Goal: Check status: Check status

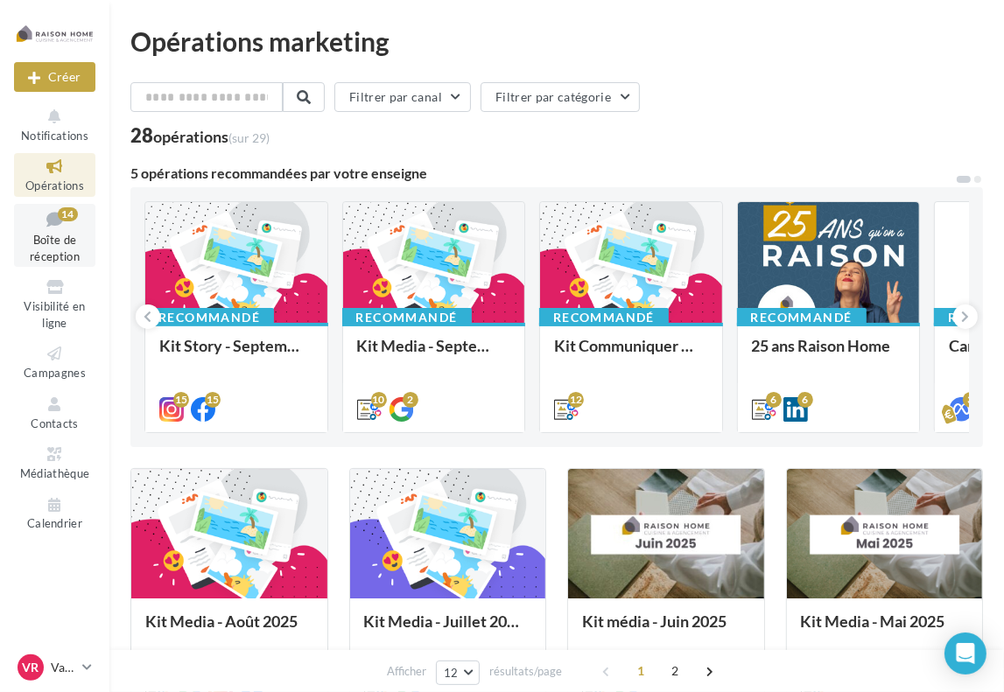
click at [55, 248] on link "Boîte de réception 14" at bounding box center [54, 236] width 81 height 64
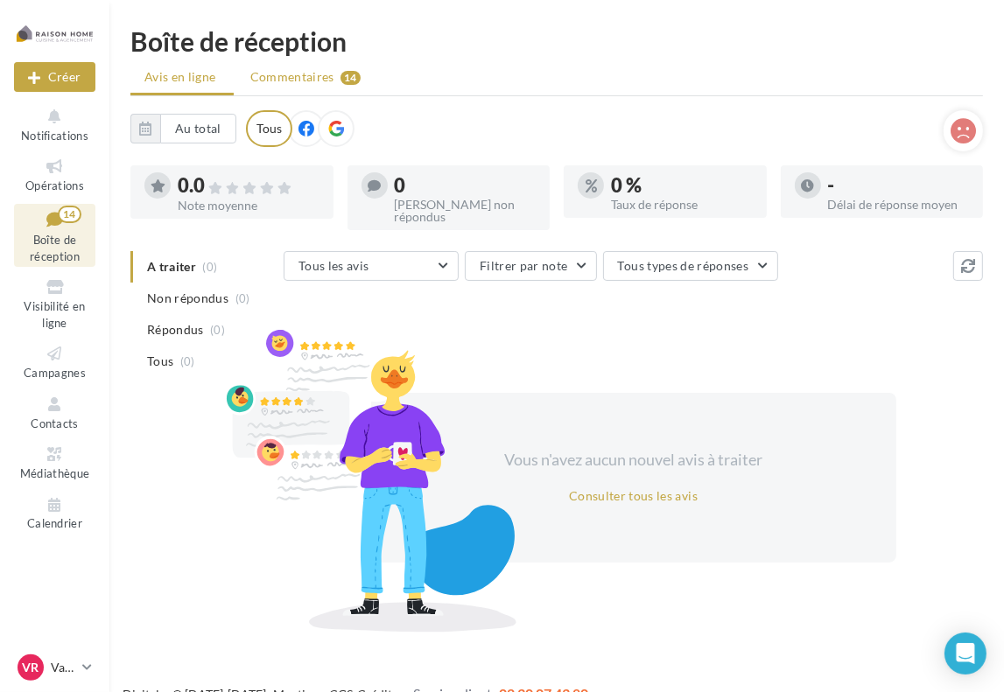
click at [314, 76] on span "Commentaires" at bounding box center [292, 77] width 84 height 18
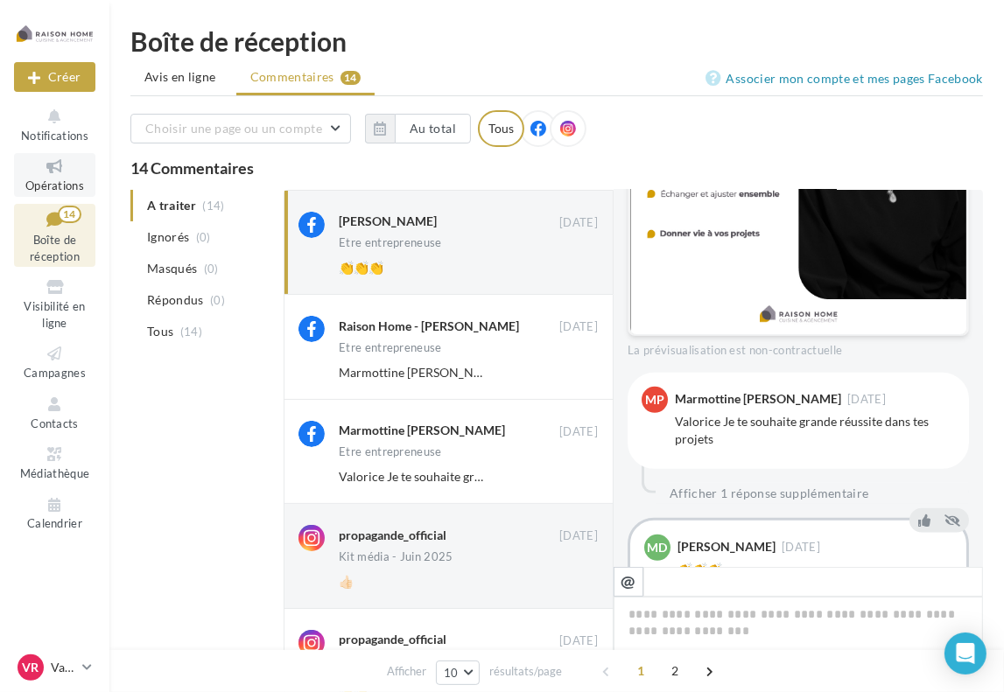
click at [63, 167] on icon at bounding box center [54, 167] width 71 height 20
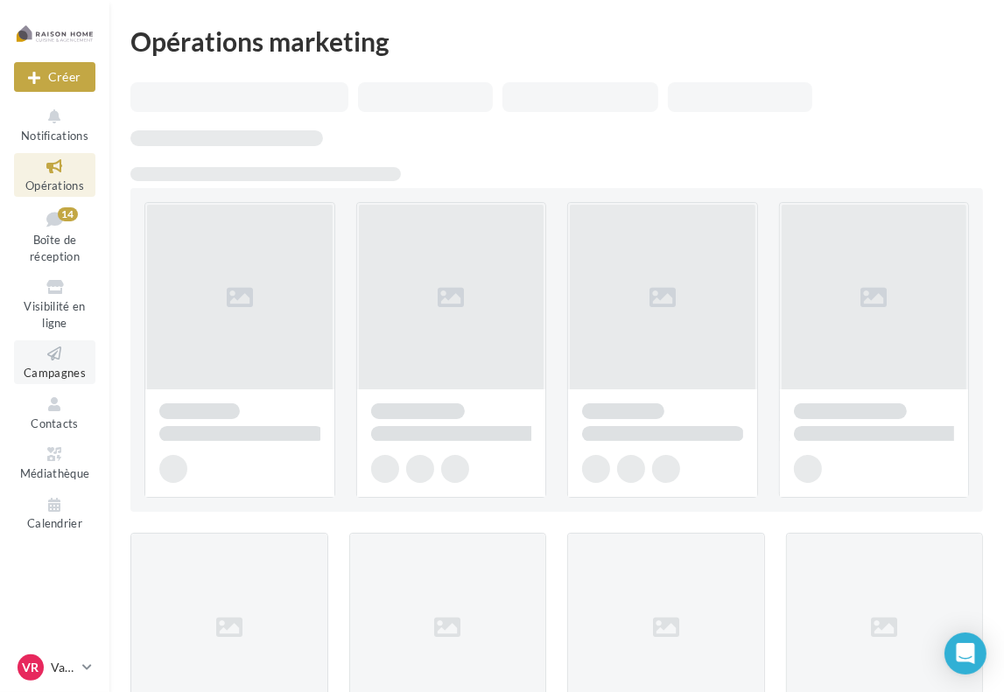
click at [73, 362] on icon at bounding box center [54, 354] width 71 height 20
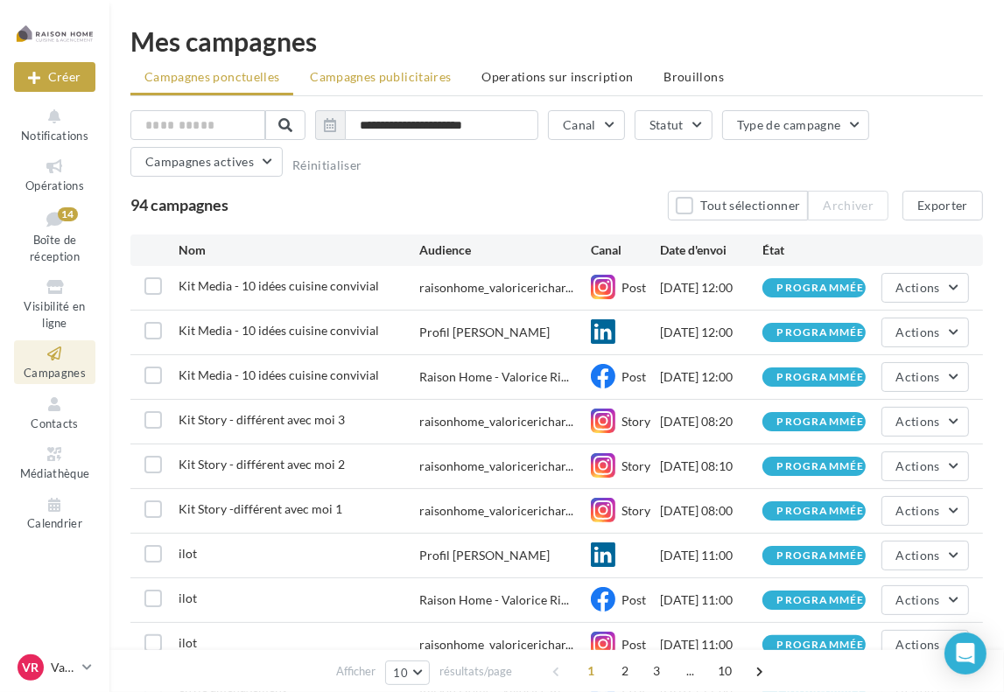
click at [362, 85] on li "Campagnes publicitaires" at bounding box center [380, 77] width 169 height 32
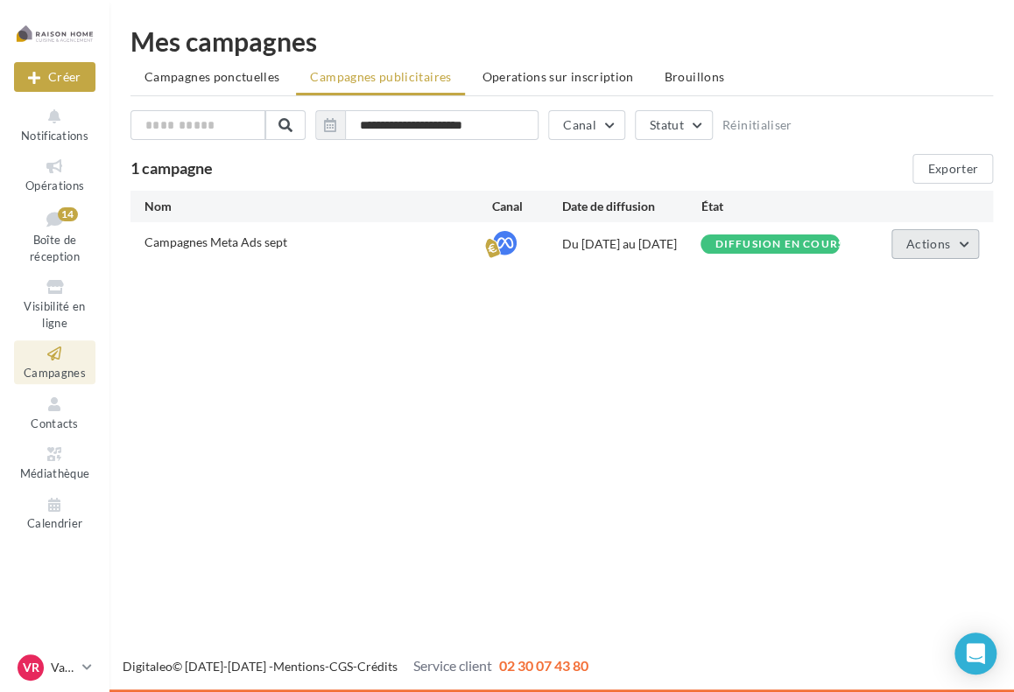
click at [924, 253] on button "Actions" at bounding box center [935, 244] width 88 height 30
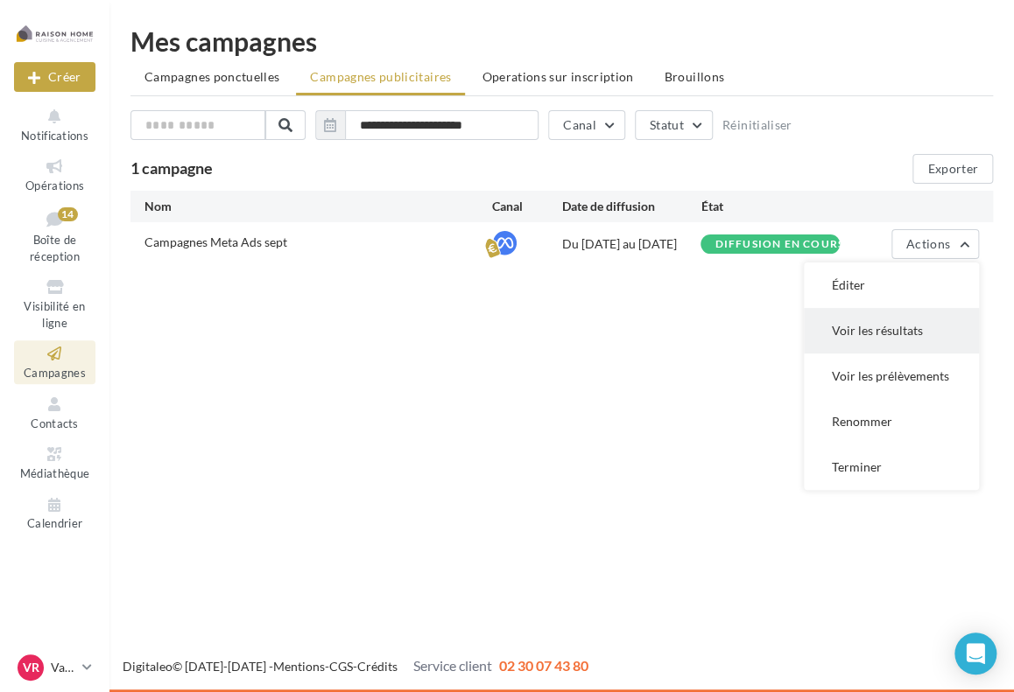
click at [920, 334] on button "Voir les résultats" at bounding box center [891, 331] width 175 height 46
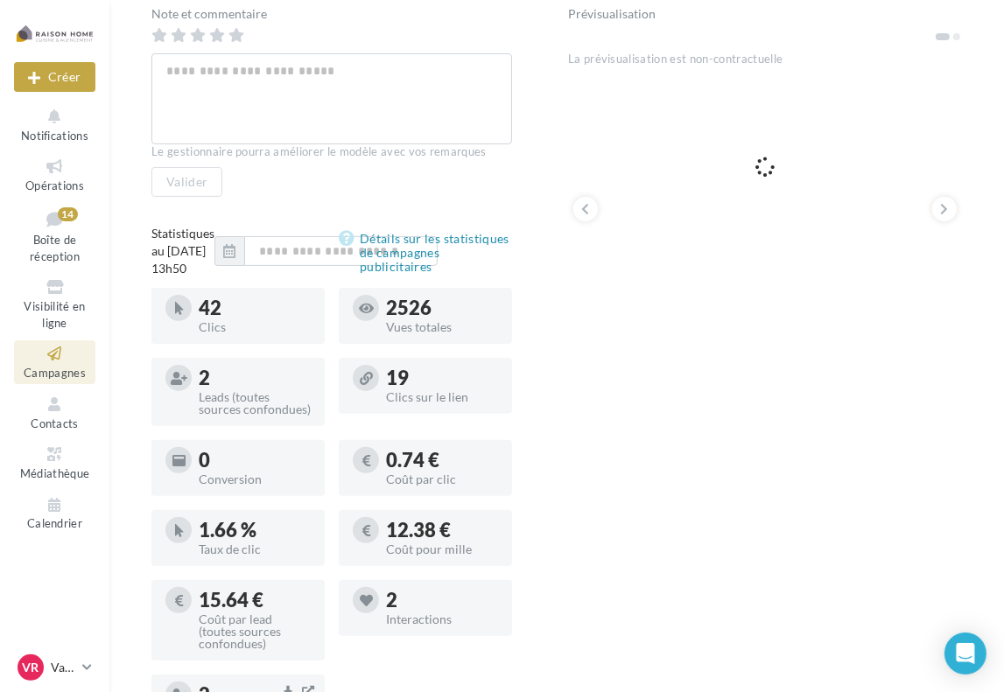
scroll to position [263, 0]
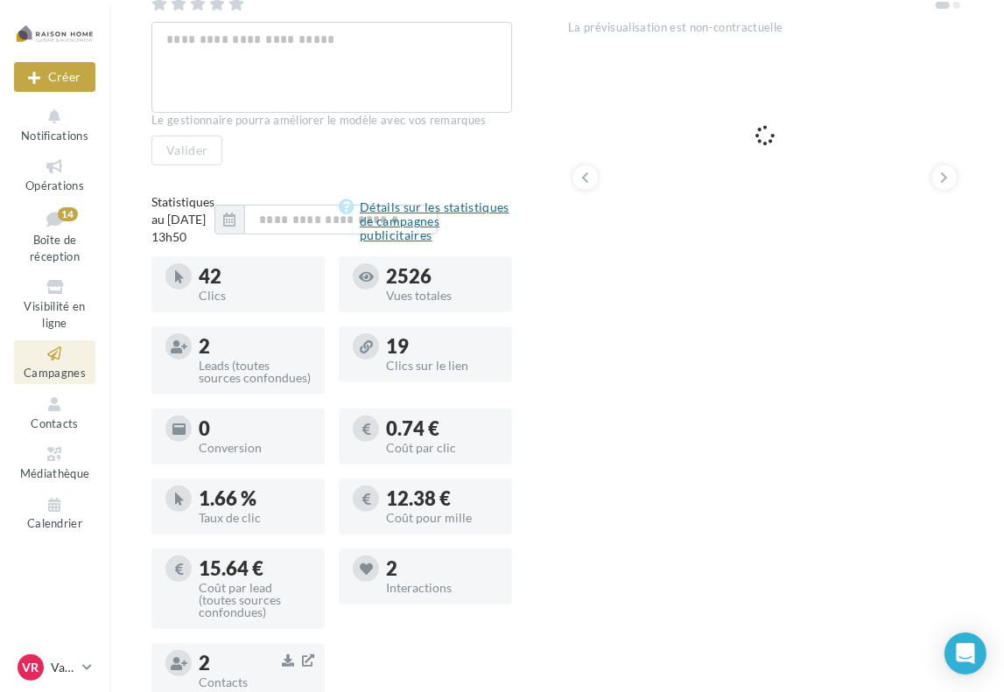
click at [401, 241] on link "Détails sur les statistiques de campagnes publicitaires" at bounding box center [425, 221] width 173 height 49
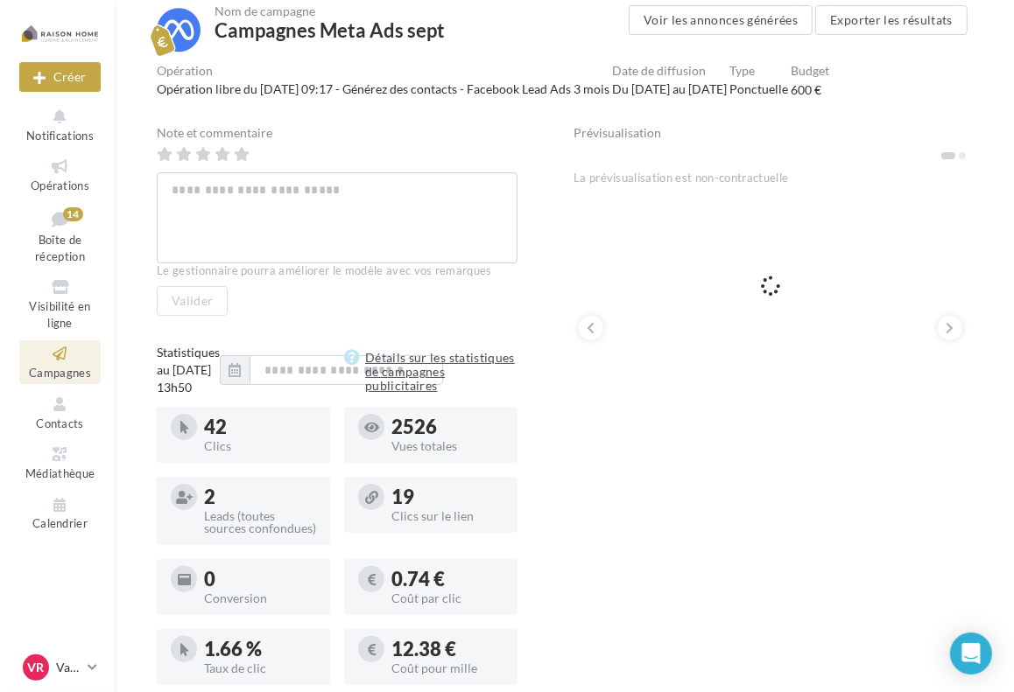
scroll to position [0, 0]
